Goal: Information Seeking & Learning: Learn about a topic

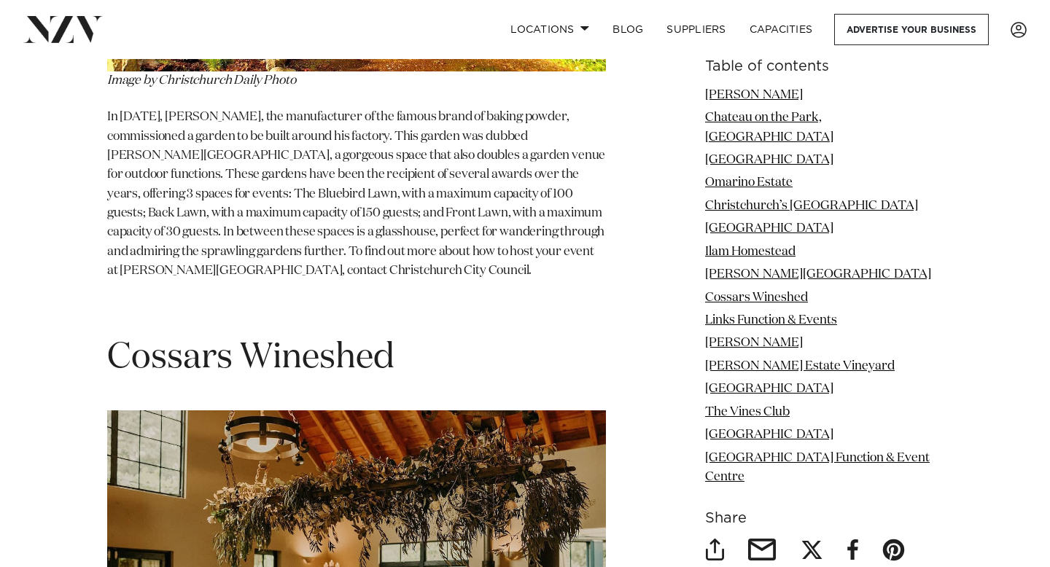
scroll to position [7173, 0]
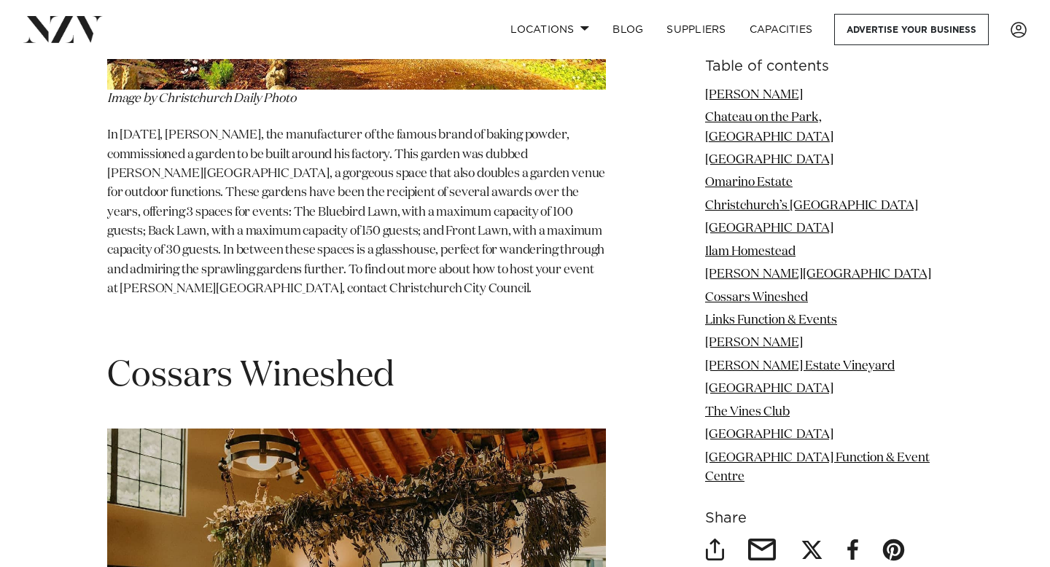
click at [150, 359] on span "Cossars Wineshed" at bounding box center [250, 376] width 287 height 35
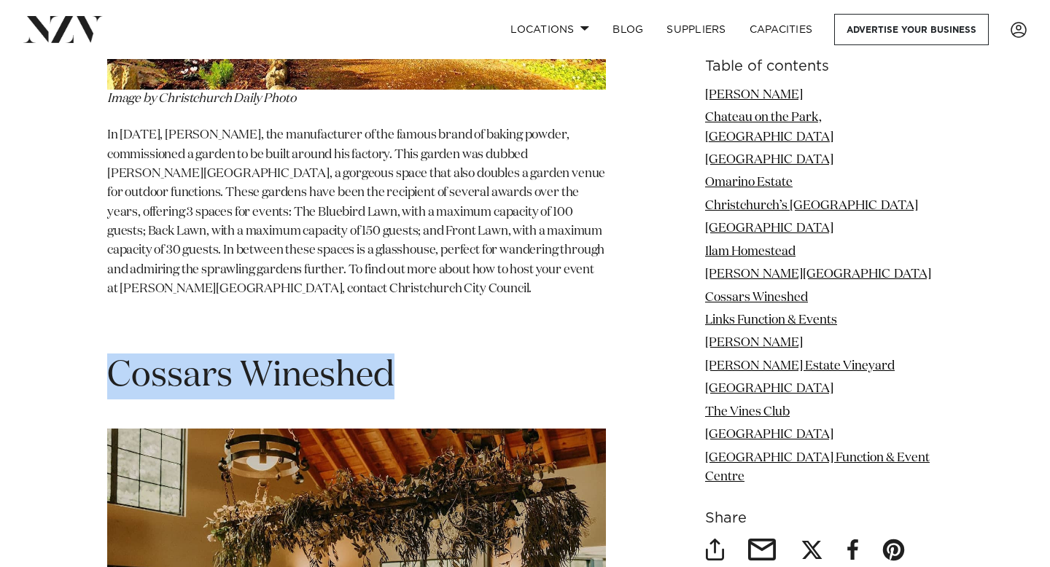
copy span "Cossars Wineshed"
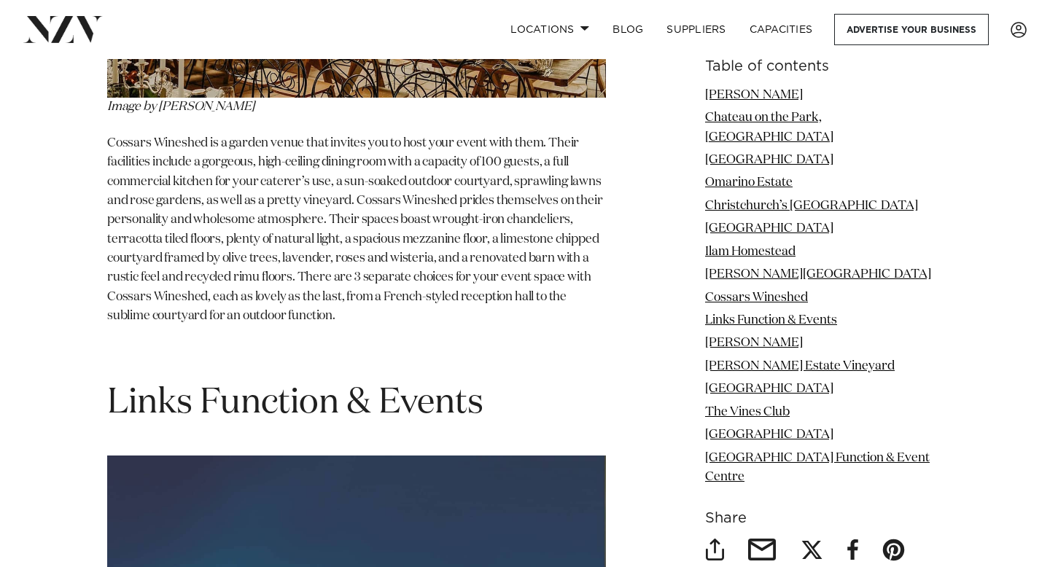
scroll to position [7829, 0]
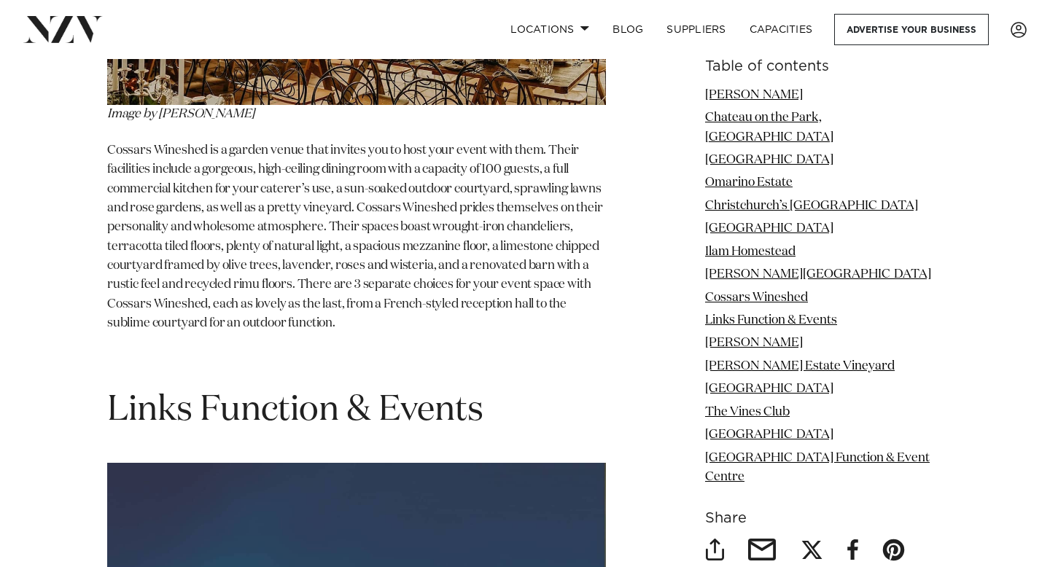
click at [140, 393] on span "Links Function & Events" at bounding box center [295, 410] width 376 height 35
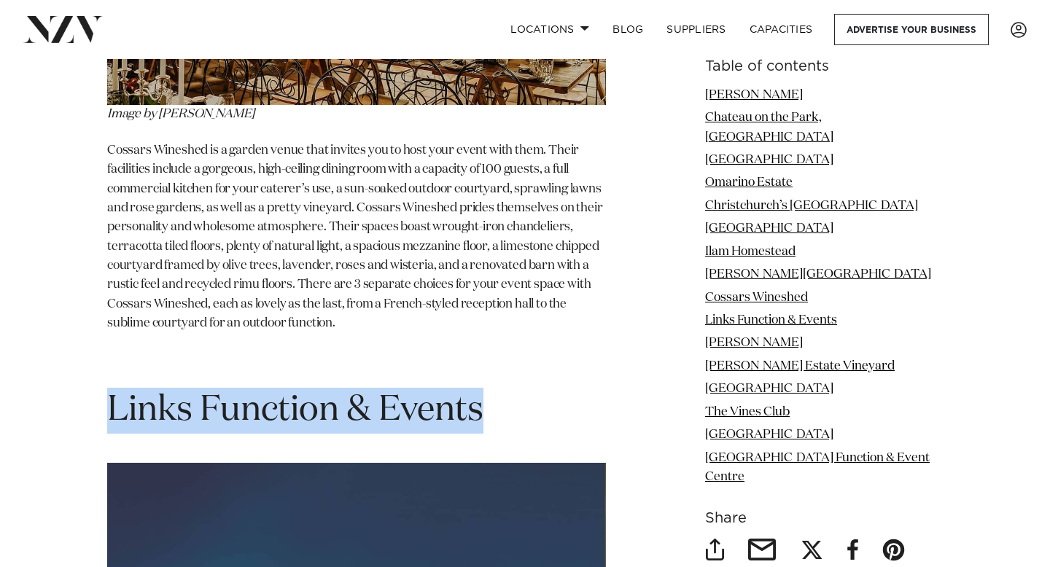
copy span "Links Function & Events"
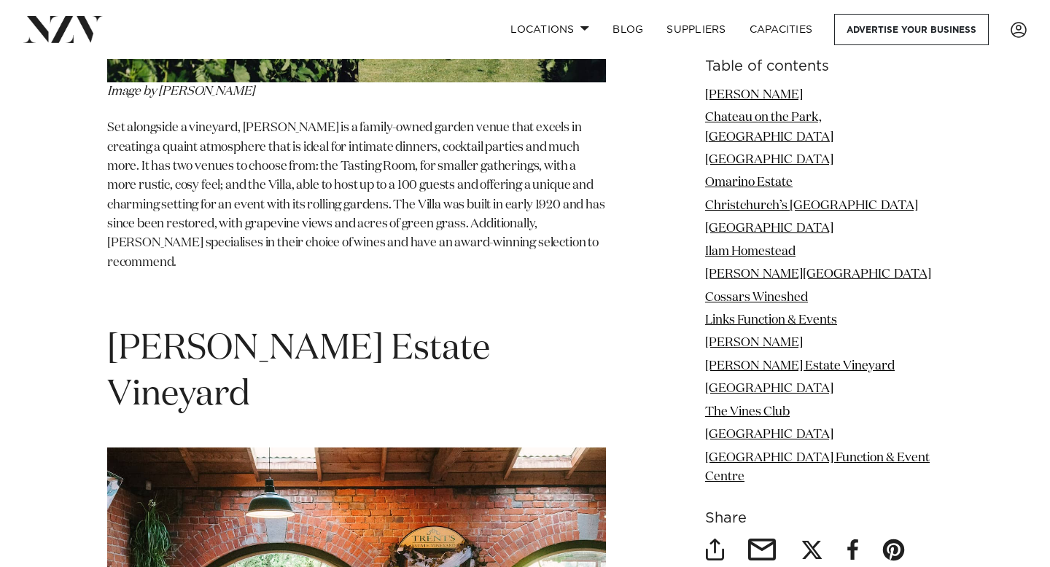
scroll to position [9281, 0]
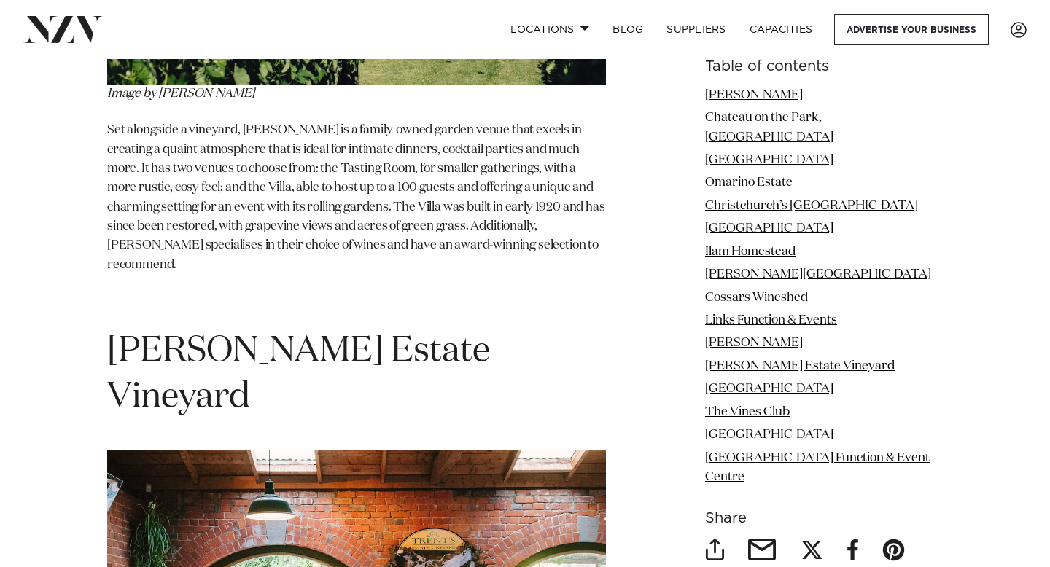
click at [151, 334] on span "[PERSON_NAME] Estate Vineyard" at bounding box center [298, 374] width 383 height 81
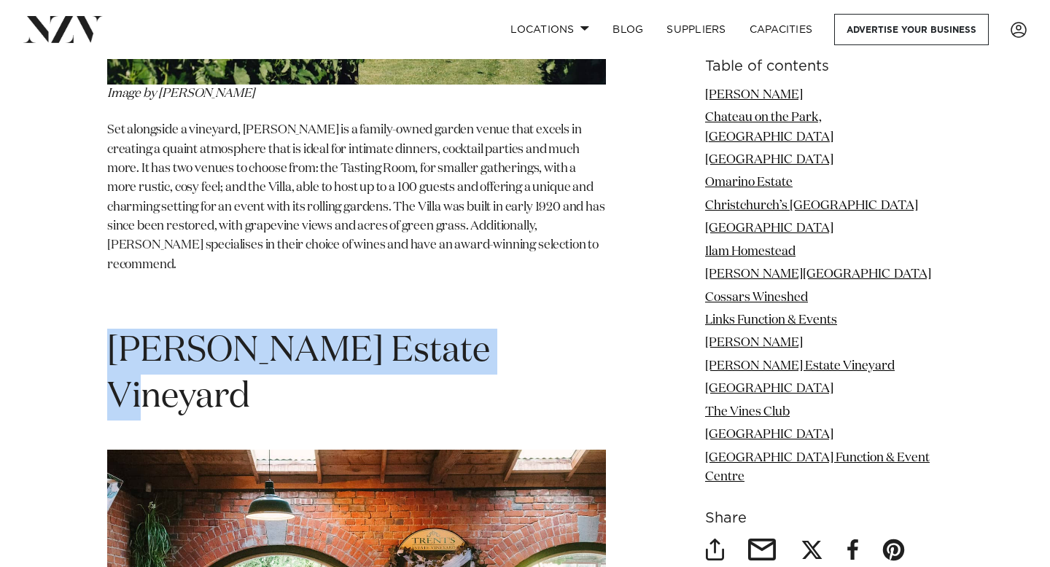
copy span "[PERSON_NAME] Estate Vineyard"
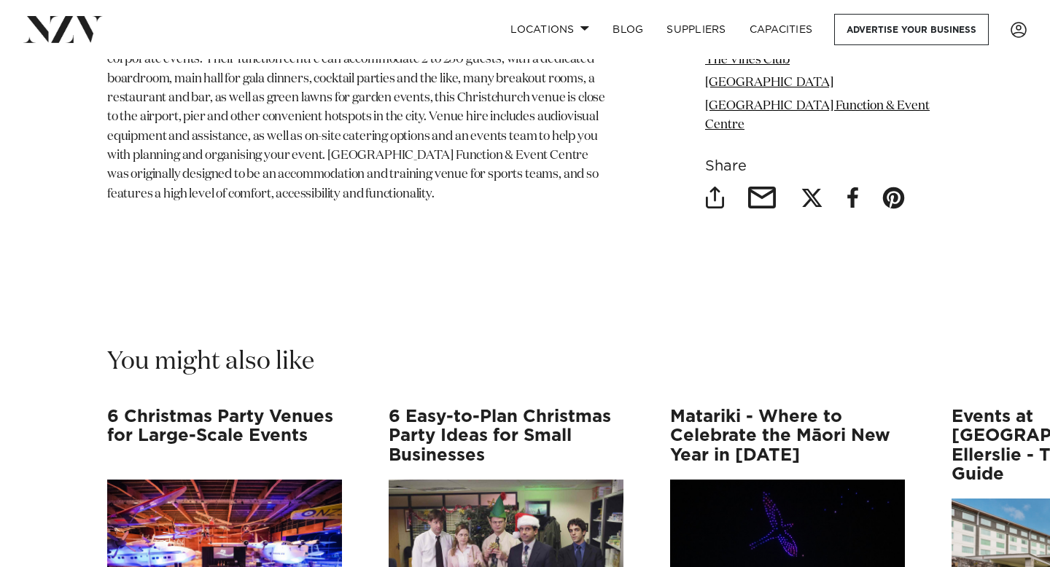
scroll to position [12896, 0]
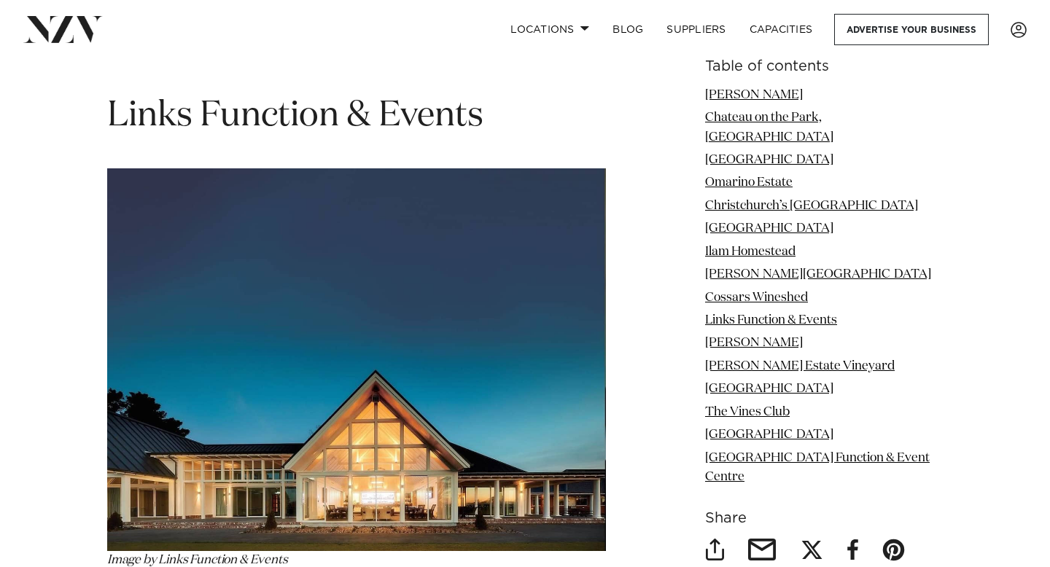
scroll to position [8105, 0]
